Goal: Transaction & Acquisition: Book appointment/travel/reservation

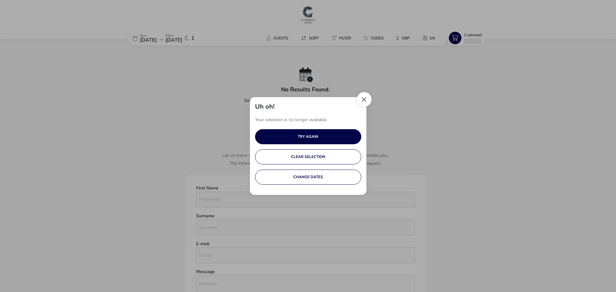
click at [360, 99] on button "Close" at bounding box center [364, 99] width 15 height 15
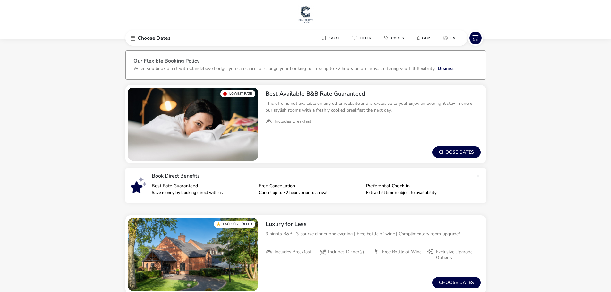
click at [144, 39] on span "Choose Dates" at bounding box center [154, 38] width 33 height 5
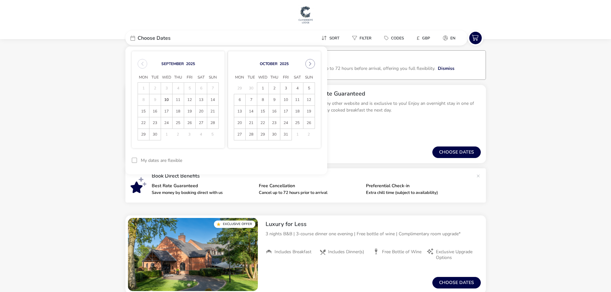
click at [140, 34] on div "Choose Dates" at bounding box center [173, 37] width 96 height 15
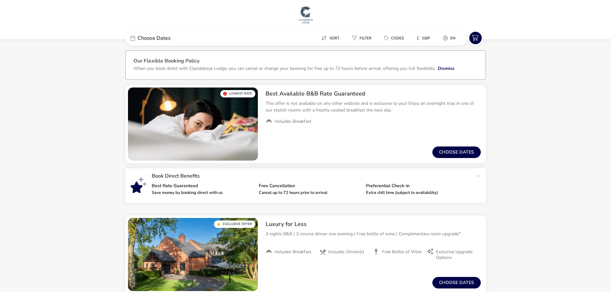
click at [140, 34] on div "Choose Dates" at bounding box center [173, 37] width 96 height 15
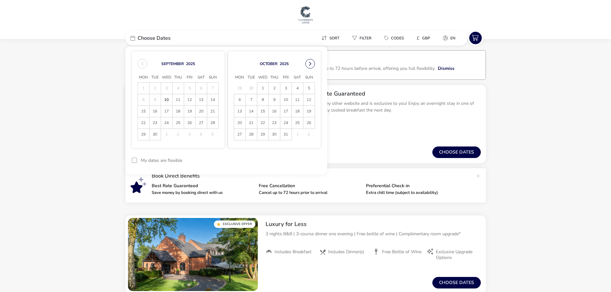
click at [308, 62] on button "Next Month" at bounding box center [310, 64] width 10 height 10
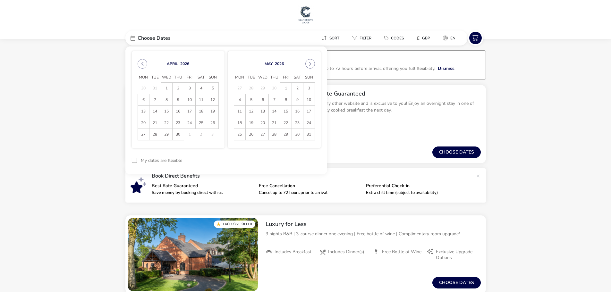
click at [308, 62] on button "Next Month" at bounding box center [310, 64] width 10 height 10
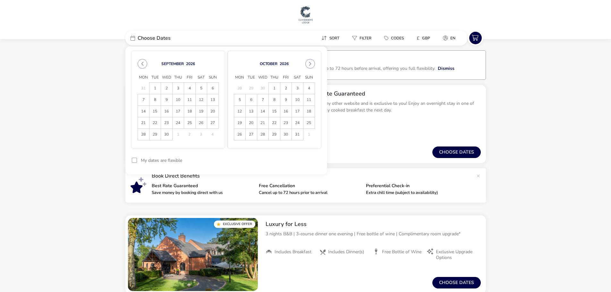
click at [308, 62] on button "Next Month" at bounding box center [310, 64] width 10 height 10
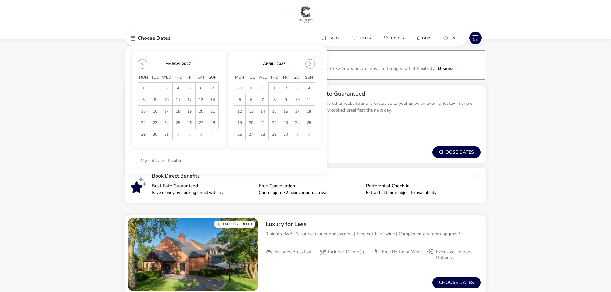
click at [308, 62] on button "Next Month" at bounding box center [310, 64] width 10 height 10
click at [241, 102] on span "5" at bounding box center [239, 99] width 11 height 11
click at [247, 99] on span "6" at bounding box center [251, 99] width 11 height 11
click at [313, 164] on button "Apply Dates" at bounding box center [301, 160] width 39 height 15
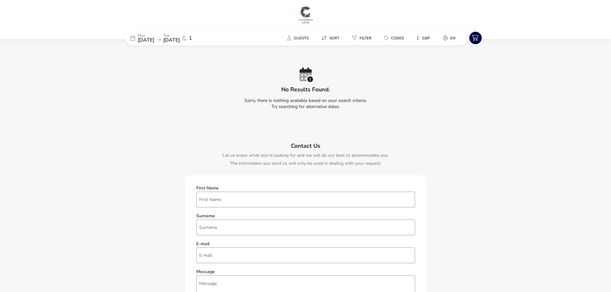
click at [154, 40] on span "[DATE]" at bounding box center [146, 40] width 17 height 7
click at [154, 37] on span "[DATE]" at bounding box center [146, 40] width 17 height 7
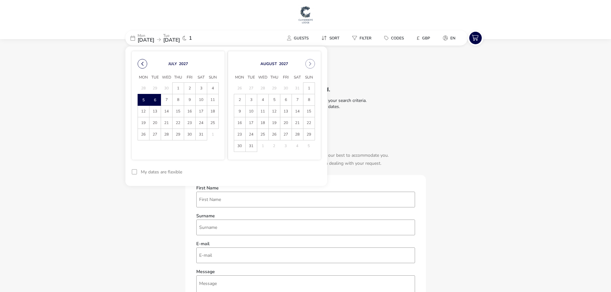
click at [141, 64] on button "Previous Month" at bounding box center [143, 64] width 10 height 10
click at [142, 97] on span "7" at bounding box center [143, 99] width 11 height 11
click at [153, 99] on span "8" at bounding box center [155, 99] width 11 height 11
click at [311, 165] on button "Apply Dates" at bounding box center [301, 160] width 39 height 15
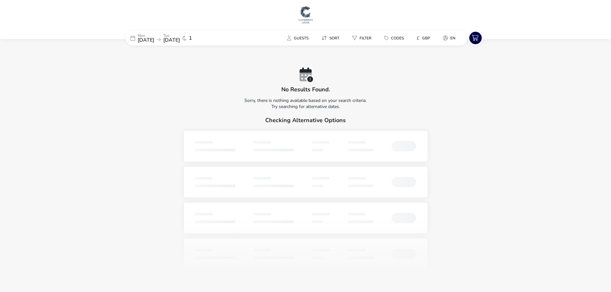
click at [143, 39] on span "[DATE]" at bounding box center [146, 40] width 17 height 7
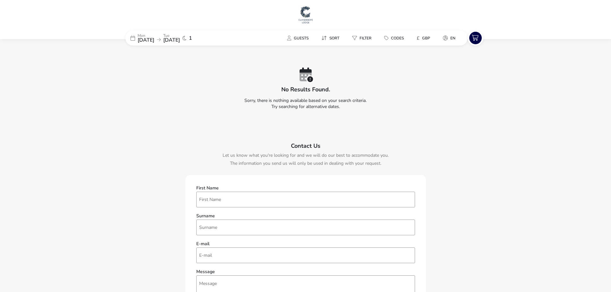
click at [144, 39] on span "[DATE]" at bounding box center [146, 40] width 17 height 7
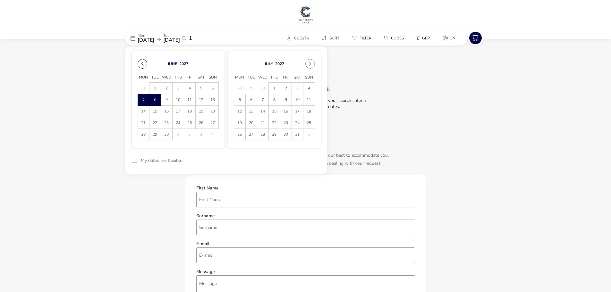
click at [141, 62] on button "Previous Month" at bounding box center [143, 64] width 10 height 10
click at [144, 100] on span "8" at bounding box center [143, 99] width 11 height 11
click at [152, 99] on span "9" at bounding box center [155, 99] width 11 height 11
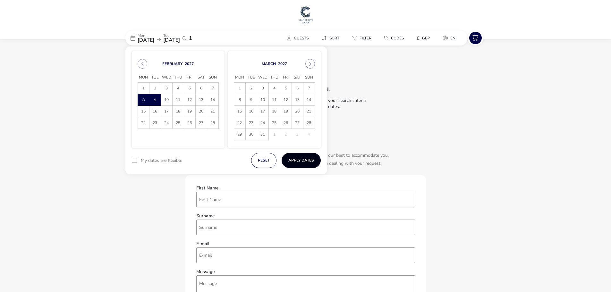
click at [296, 159] on button "Apply Dates" at bounding box center [301, 160] width 39 height 15
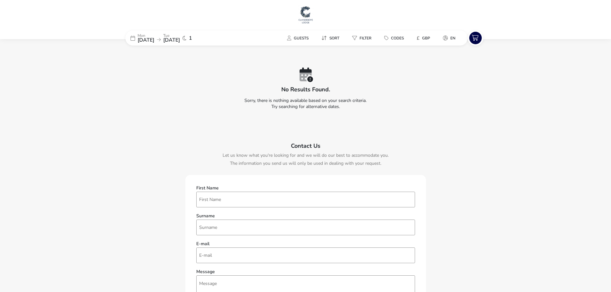
click at [141, 39] on span "[DATE]" at bounding box center [146, 40] width 17 height 7
click at [151, 41] on span "[DATE]" at bounding box center [146, 40] width 17 height 7
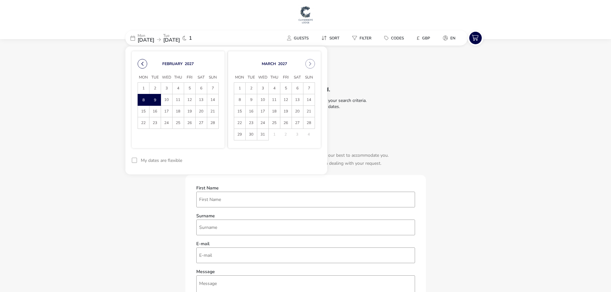
click at [140, 66] on button "Previous Month" at bounding box center [143, 64] width 10 height 10
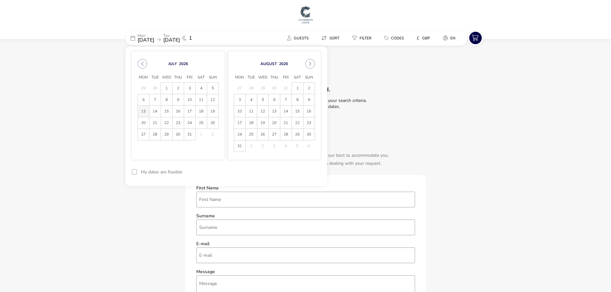
click at [143, 113] on span "13" at bounding box center [143, 111] width 11 height 11
click at [157, 114] on span "14" at bounding box center [155, 111] width 11 height 11
click at [303, 172] on button "Apply Dates" at bounding box center [301, 172] width 39 height 15
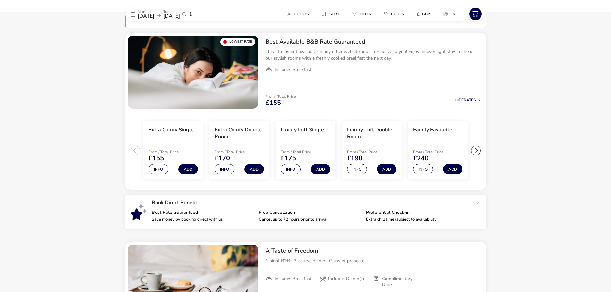
scroll to position [53, 0]
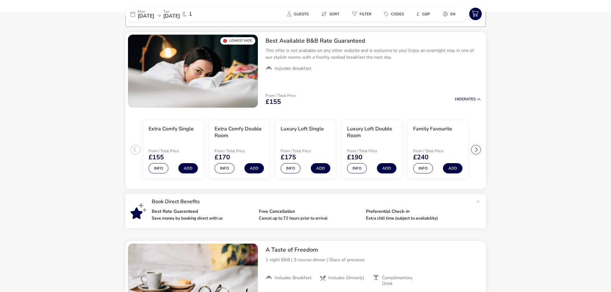
click at [154, 17] on span "[DATE]" at bounding box center [146, 16] width 17 height 7
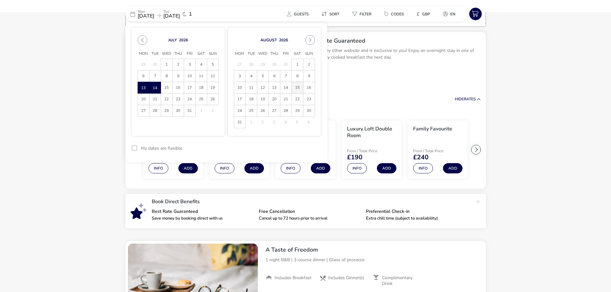
click at [296, 87] on span "15" at bounding box center [297, 87] width 11 height 11
click at [309, 87] on span "16" at bounding box center [309, 87] width 11 height 11
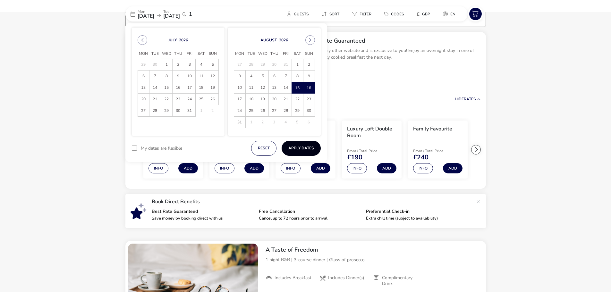
click at [307, 150] on button "Apply Dates" at bounding box center [301, 148] width 39 height 15
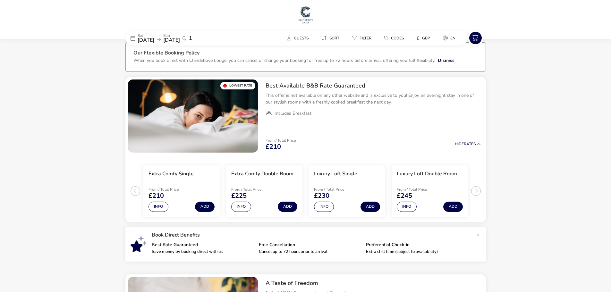
click at [180, 36] on p "Sun" at bounding box center [171, 36] width 17 height 4
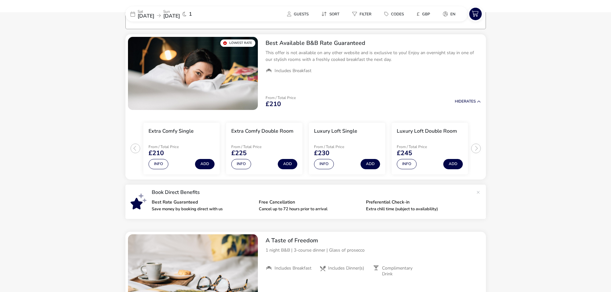
scroll to position [53, 0]
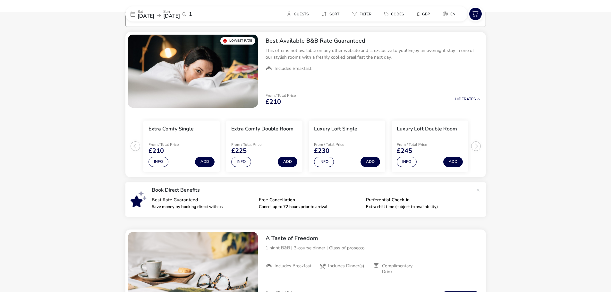
click at [180, 12] on p "Sun" at bounding box center [171, 12] width 17 height 4
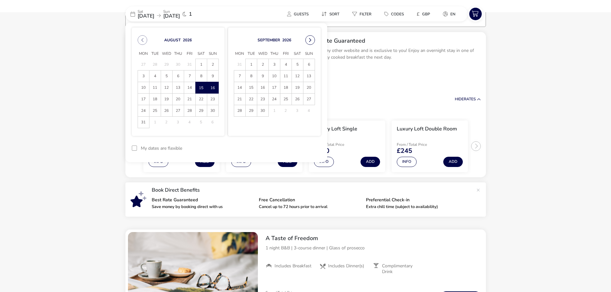
click at [309, 39] on button "Next Month" at bounding box center [310, 40] width 10 height 10
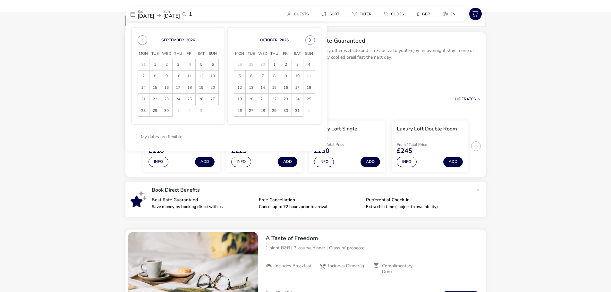
click at [309, 39] on button "Next Month" at bounding box center [310, 40] width 10 height 10
click at [144, 73] on span "7" at bounding box center [143, 76] width 11 height 11
click at [157, 76] on span "8" at bounding box center [155, 76] width 11 height 11
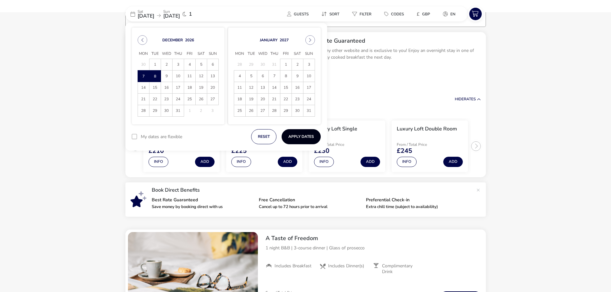
click at [307, 137] on button "Apply Dates" at bounding box center [301, 136] width 39 height 15
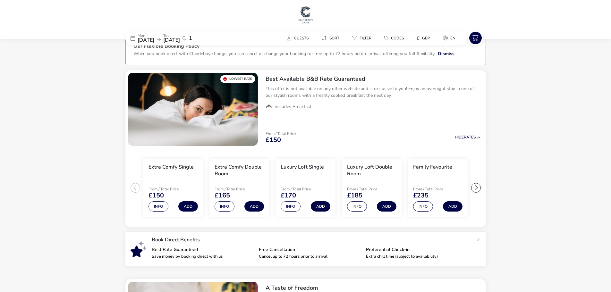
click at [180, 38] on span "[DATE]" at bounding box center [171, 40] width 17 height 7
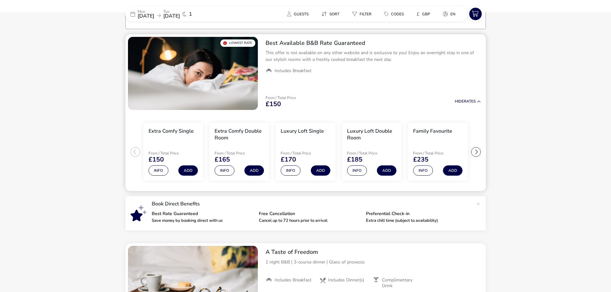
scroll to position [53, 0]
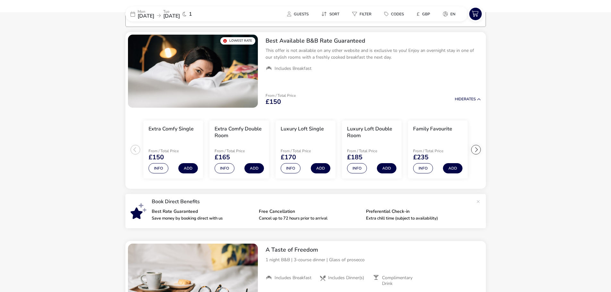
click at [180, 11] on p "Tue" at bounding box center [171, 12] width 17 height 4
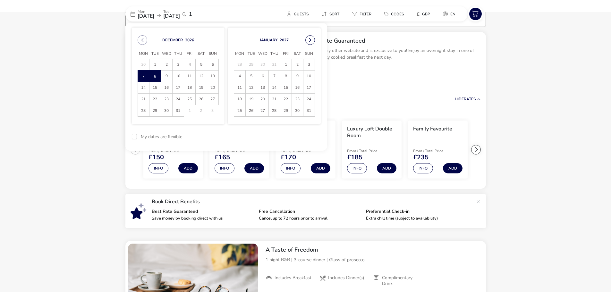
click at [310, 40] on button "Next Month" at bounding box center [310, 40] width 10 height 10
click at [285, 87] on span "19" at bounding box center [285, 87] width 11 height 11
click at [296, 89] on span "20" at bounding box center [297, 87] width 11 height 11
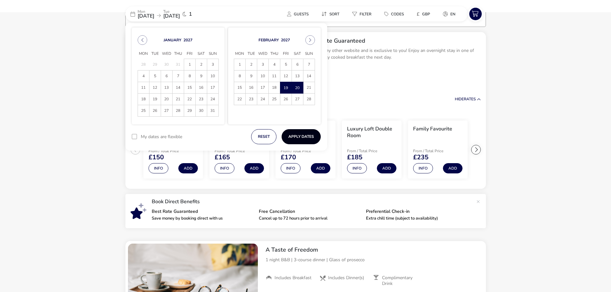
click at [305, 137] on button "Apply Dates" at bounding box center [301, 136] width 39 height 15
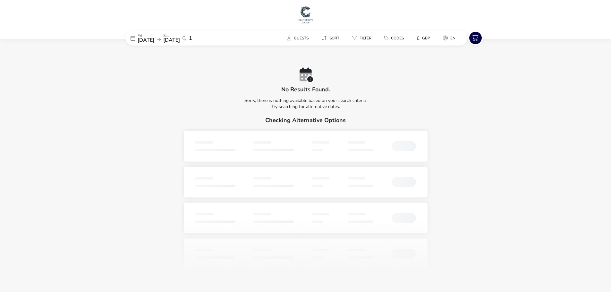
click at [154, 36] on p "Fri" at bounding box center [146, 36] width 17 height 4
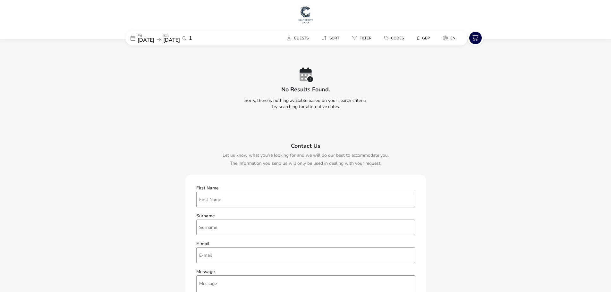
click at [154, 36] on p "Fri" at bounding box center [146, 36] width 17 height 4
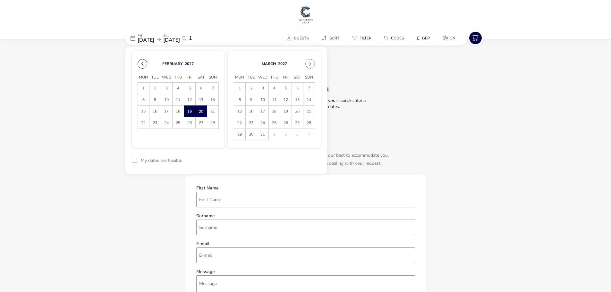
click at [139, 62] on button "Previous Month" at bounding box center [143, 64] width 10 height 10
click at [193, 87] on span "1" at bounding box center [189, 88] width 11 height 11
click at [199, 89] on span "2" at bounding box center [201, 88] width 11 height 11
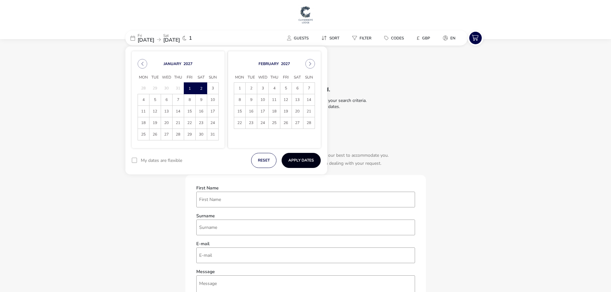
click at [309, 161] on button "Apply Dates" at bounding box center [301, 160] width 39 height 15
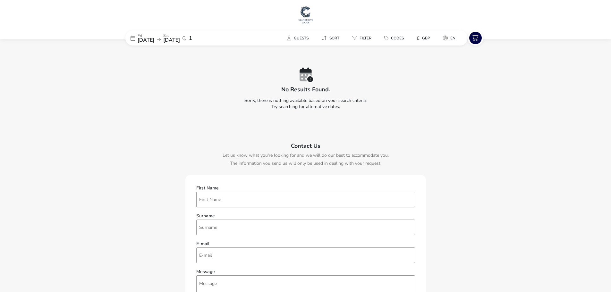
click at [148, 40] on span "[DATE]" at bounding box center [146, 40] width 17 height 7
